Goal: Find specific page/section: Find specific page/section

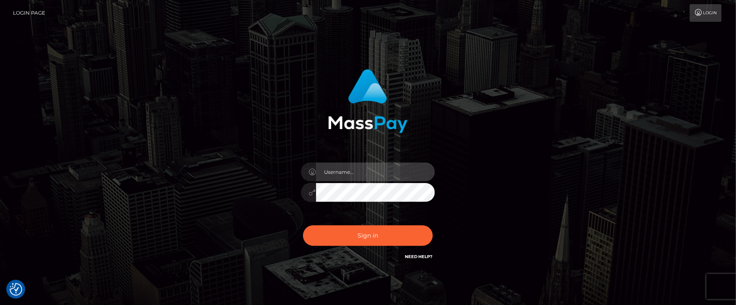
click at [377, 177] on input "text" at bounding box center [375, 171] width 119 height 19
type input "Janet.ACE"
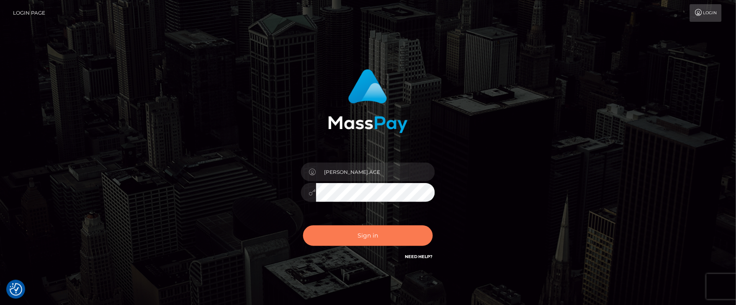
click at [344, 240] on button "Sign in" at bounding box center [368, 235] width 130 height 21
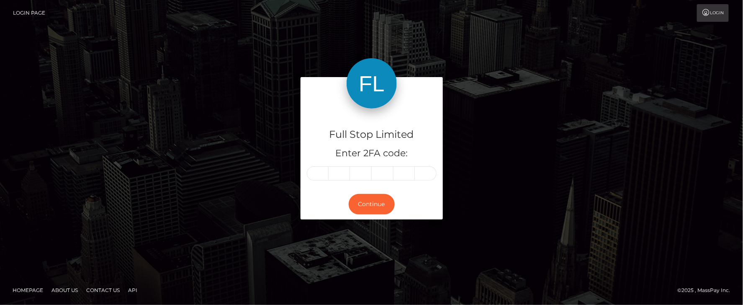
click at [320, 176] on input "text" at bounding box center [318, 173] width 22 height 14
type input "6"
type input "5"
type input "7"
type input "5"
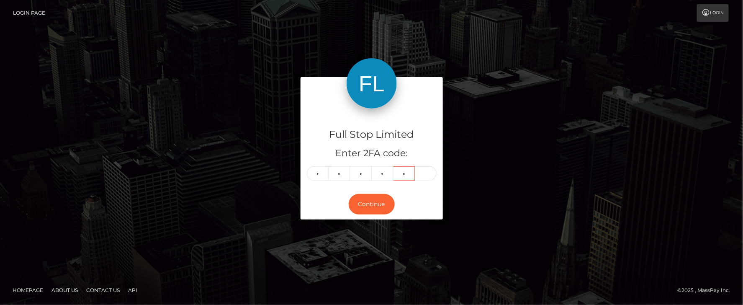
type input "1"
type input "7"
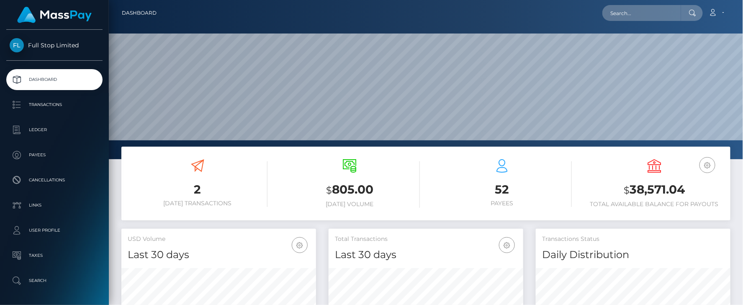
scroll to position [148, 194]
click at [631, 14] on input "text" at bounding box center [641, 13] width 79 height 16
paste input "25406195"
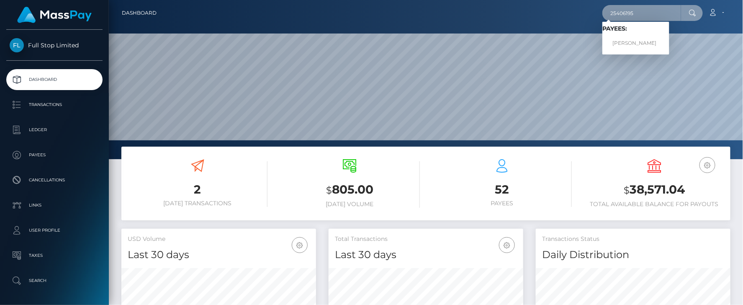
type input "25406195"
click at [627, 43] on link "Bryan Underwood" at bounding box center [635, 43] width 67 height 15
